Goal: Task Accomplishment & Management: Use online tool/utility

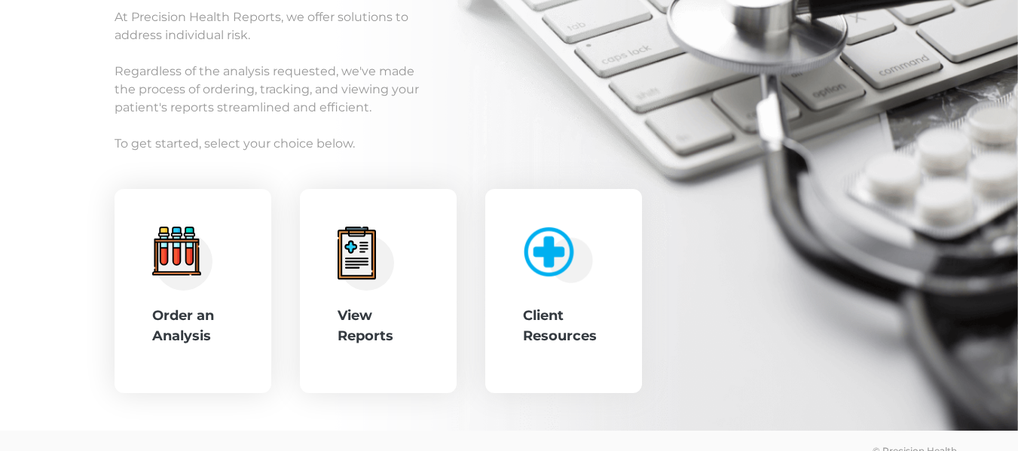
scroll to position [191, 0]
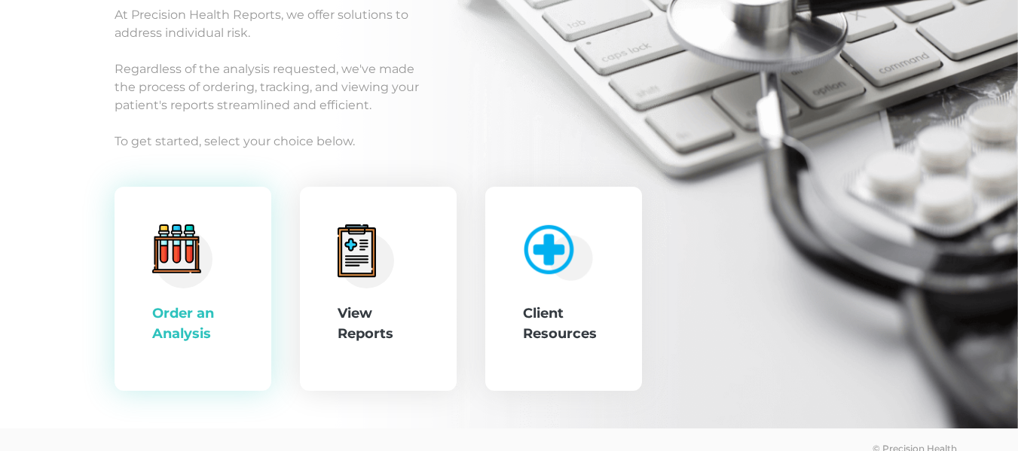
click at [195, 260] on icon at bounding box center [176, 248] width 49 height 49
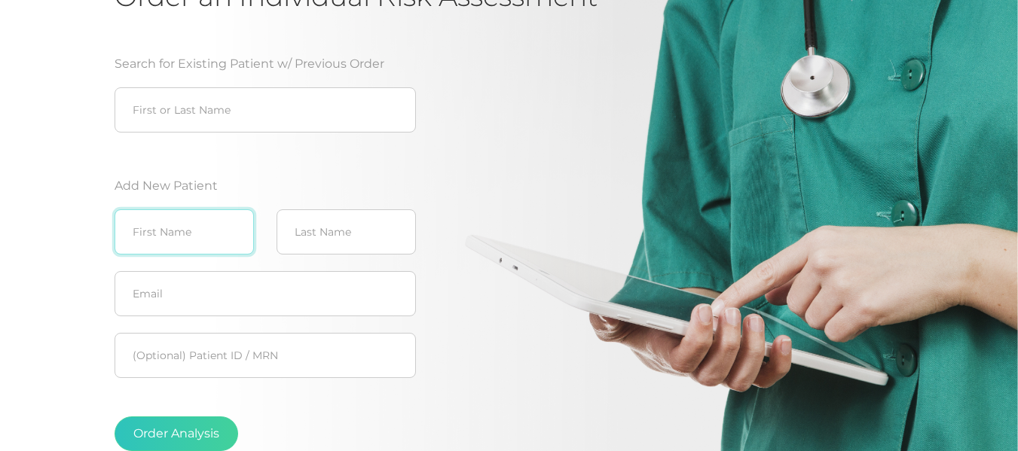
click at [207, 233] on input "text" at bounding box center [183, 231] width 139 height 45
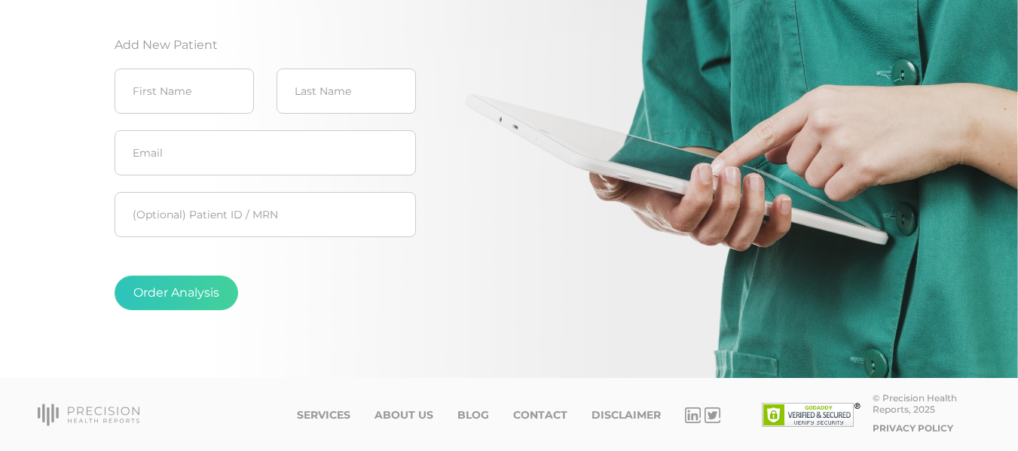
click at [337, 281] on div "Order Analysis" at bounding box center [264, 293] width 301 height 35
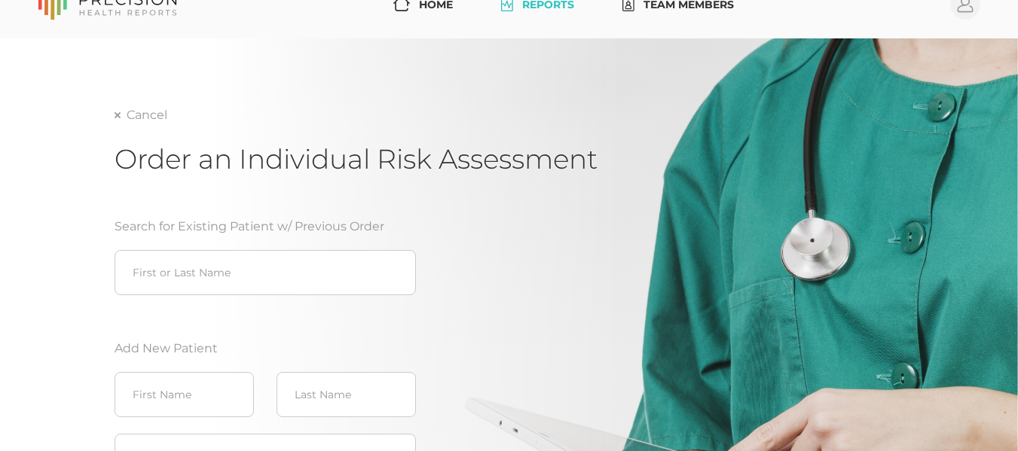
scroll to position [0, 0]
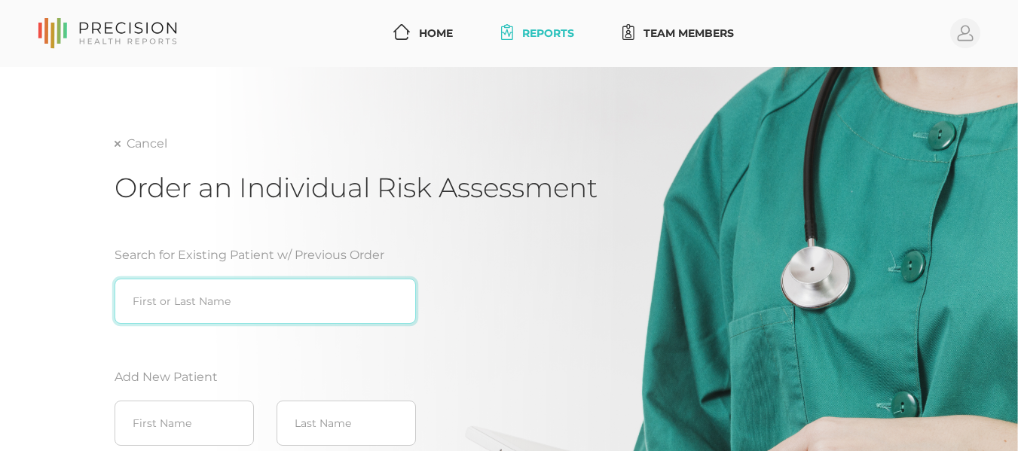
click at [296, 290] on input "search" at bounding box center [264, 301] width 301 height 45
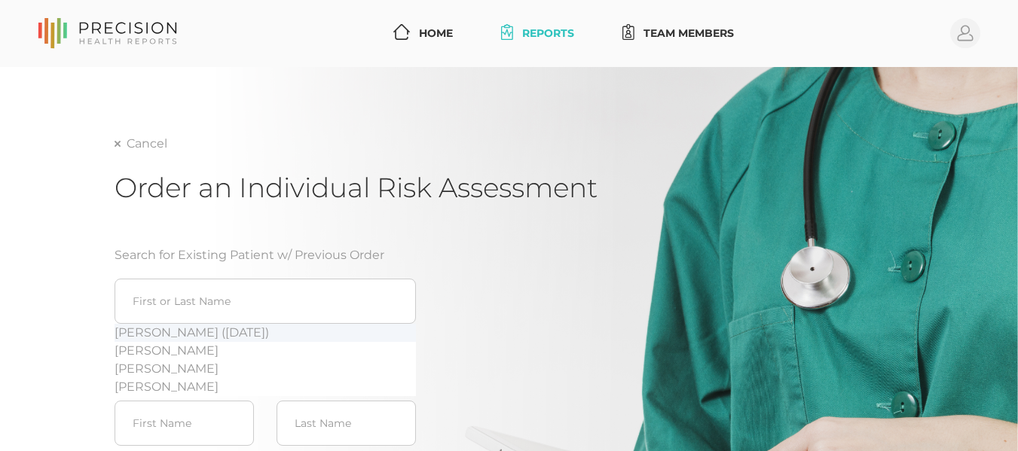
click at [194, 332] on div "[PERSON_NAME] ([DATE])" at bounding box center [264, 333] width 301 height 18
type input "[PERSON_NAME] ([DATE])"
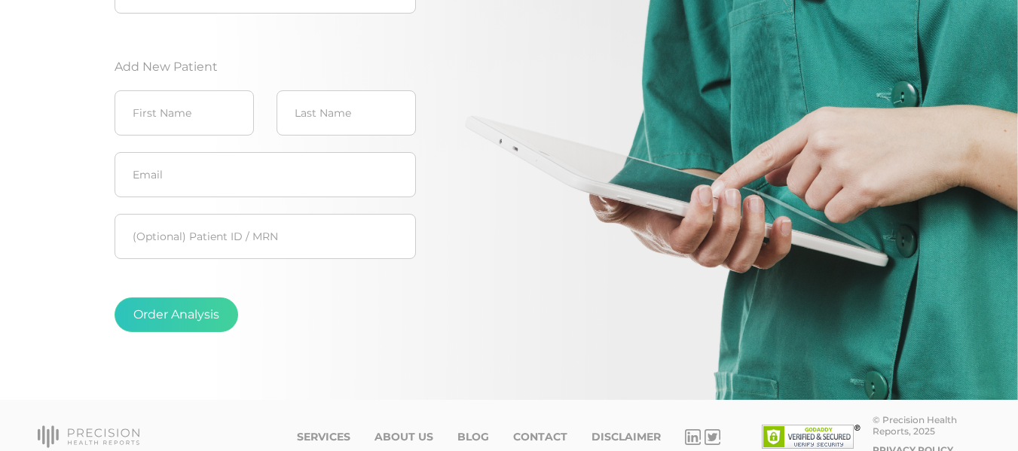
scroll to position [332, 0]
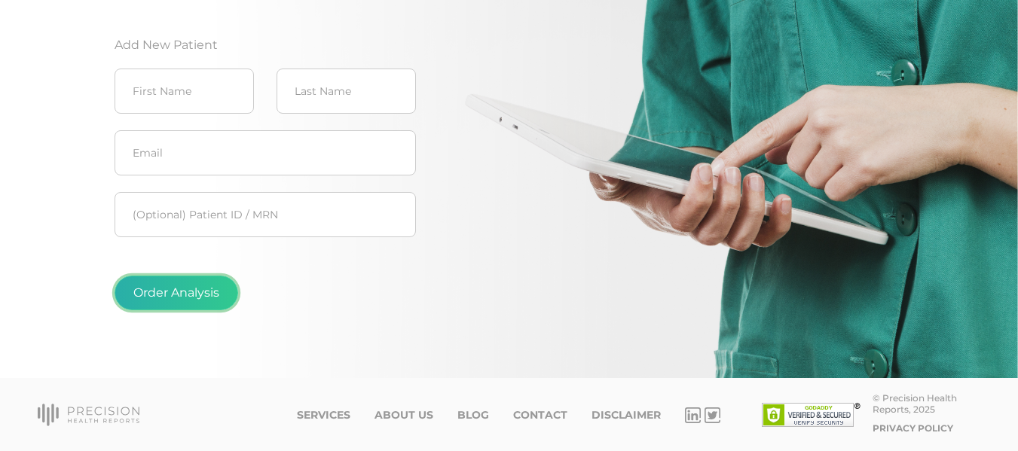
click at [198, 296] on button "Order Analysis" at bounding box center [176, 293] width 124 height 35
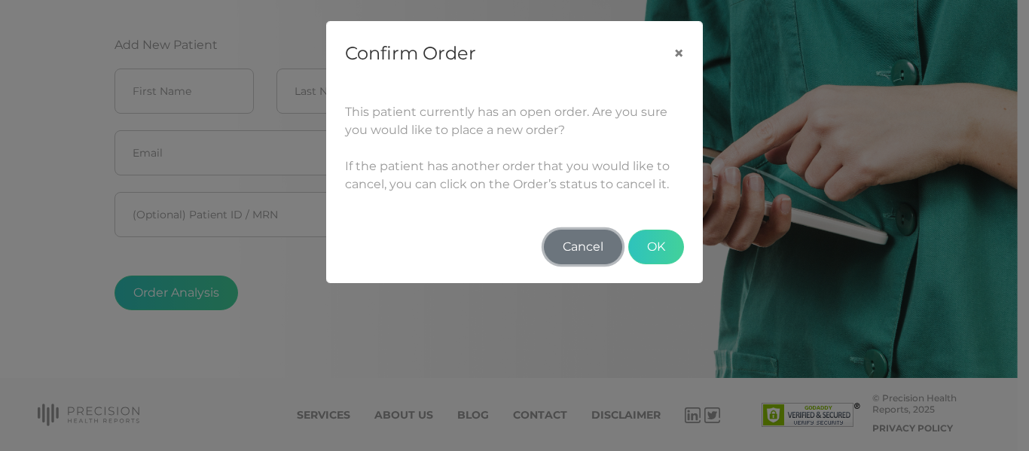
click at [597, 249] on button "Cancel" at bounding box center [583, 247] width 78 height 35
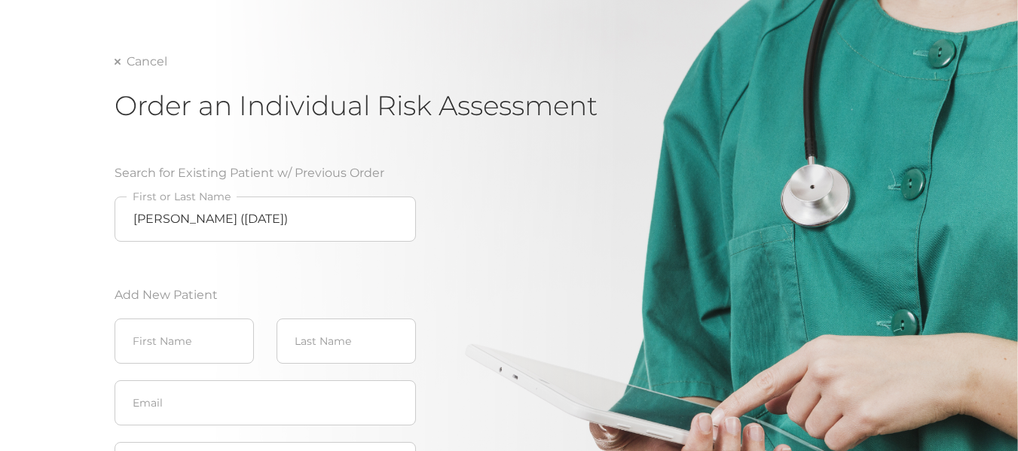
scroll to position [79, 0]
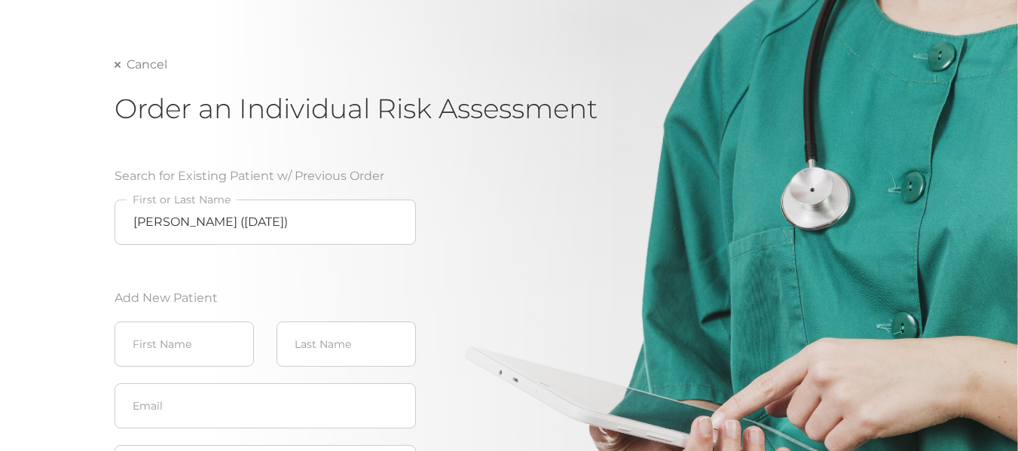
click at [146, 71] on link "Cancel" at bounding box center [140, 64] width 53 height 15
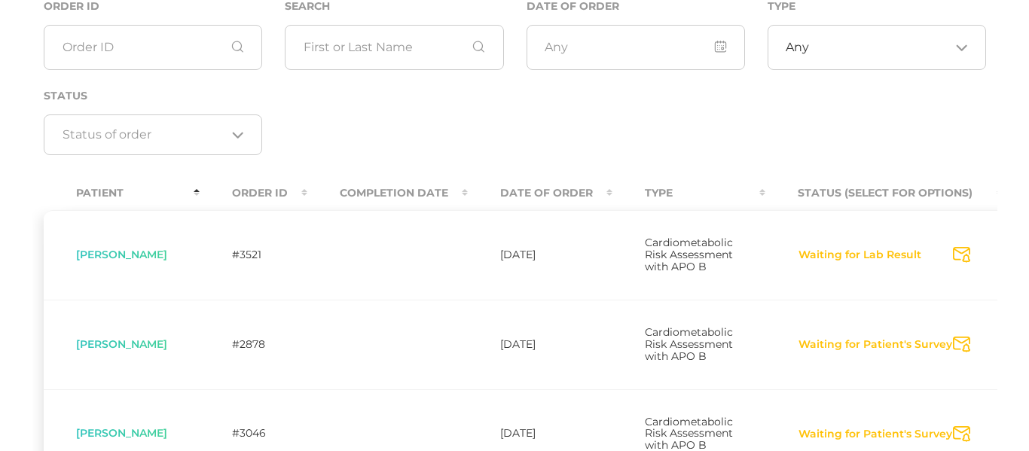
scroll to position [177, 0]
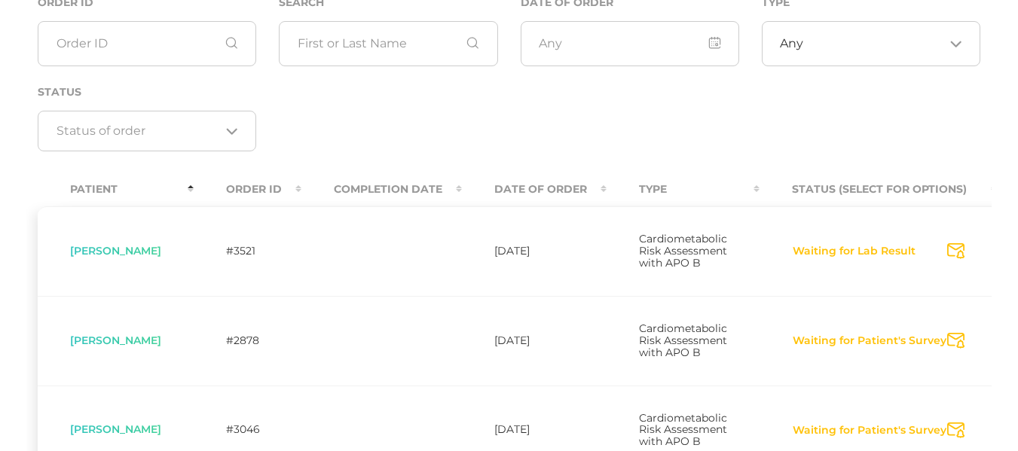
click at [136, 253] on span "[PERSON_NAME]" at bounding box center [115, 251] width 91 height 14
click at [947, 256] on icon "Send Notification" at bounding box center [955, 251] width 17 height 16
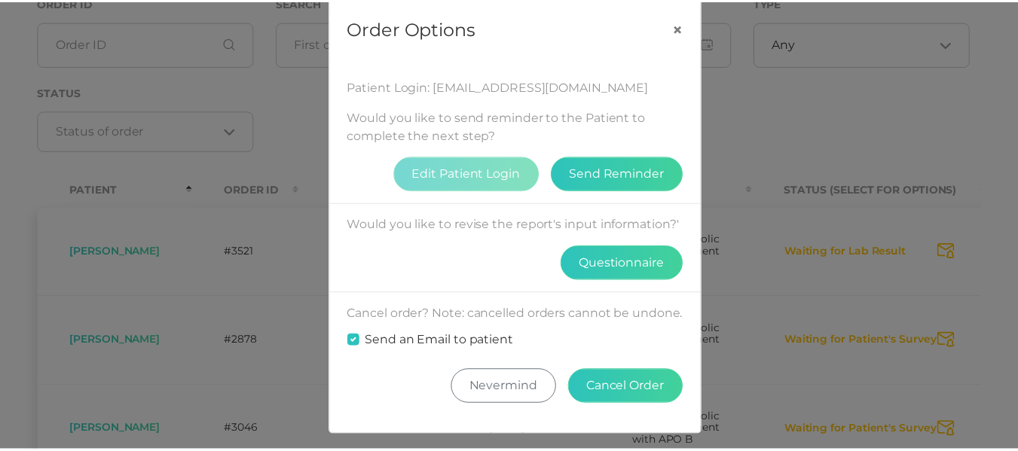
scroll to position [26, 0]
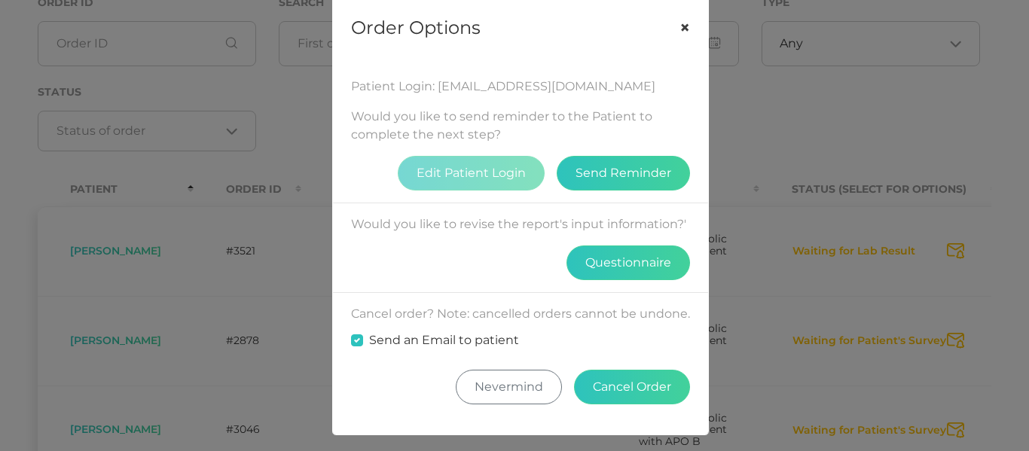
click at [691, 10] on button "×" at bounding box center [684, 27] width 47 height 63
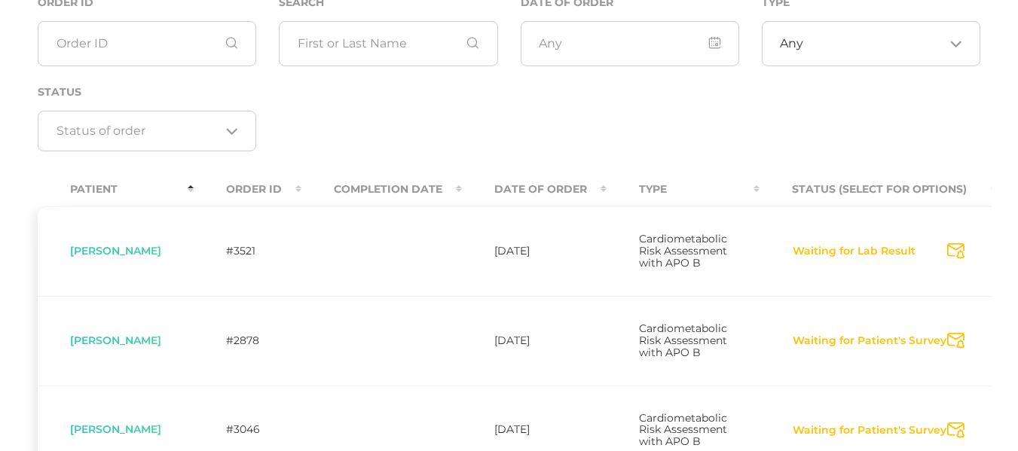
click at [643, 270] on span "Cardiometabolic Risk Assessment with APO B" at bounding box center [683, 251] width 88 height 38
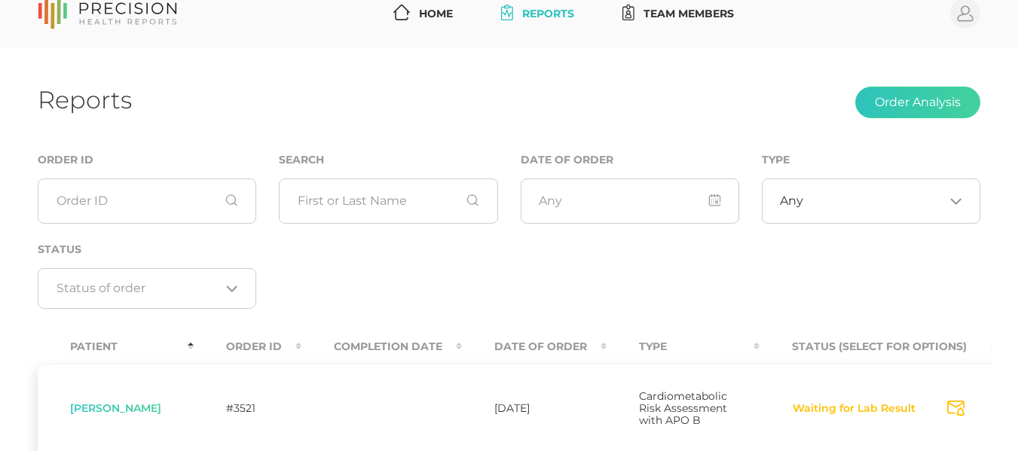
scroll to position [19, 0]
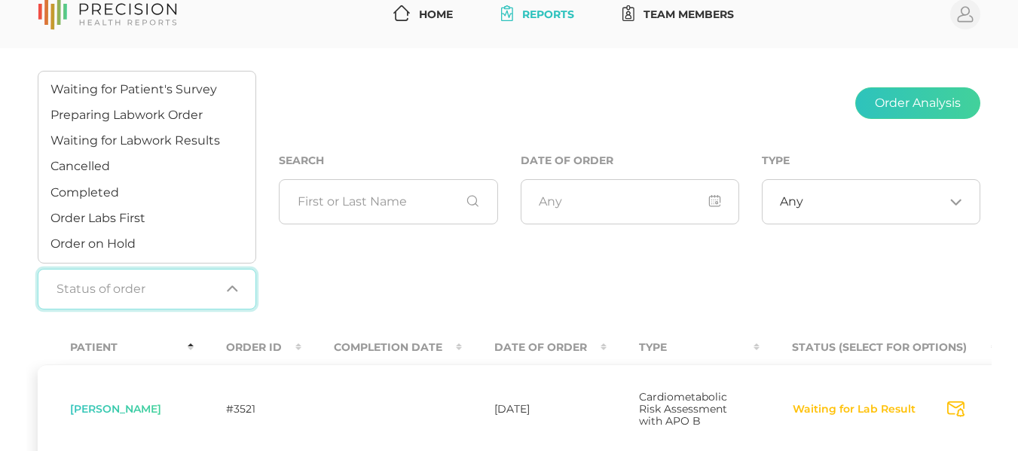
click at [224, 288] on div "Loading..." at bounding box center [229, 289] width 18 height 15
click at [185, 224] on li "Order Labs First" at bounding box center [146, 219] width 217 height 26
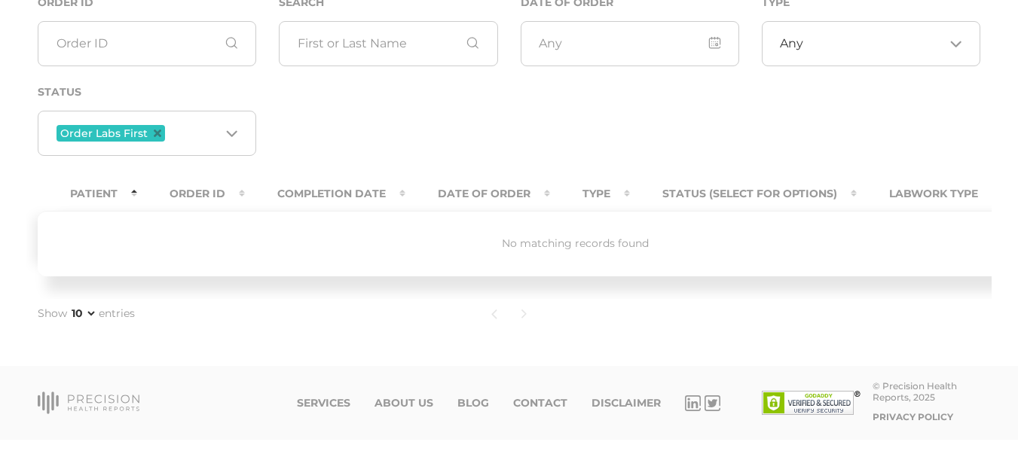
scroll to position [0, 0]
